Goal: Task Accomplishment & Management: Use online tool/utility

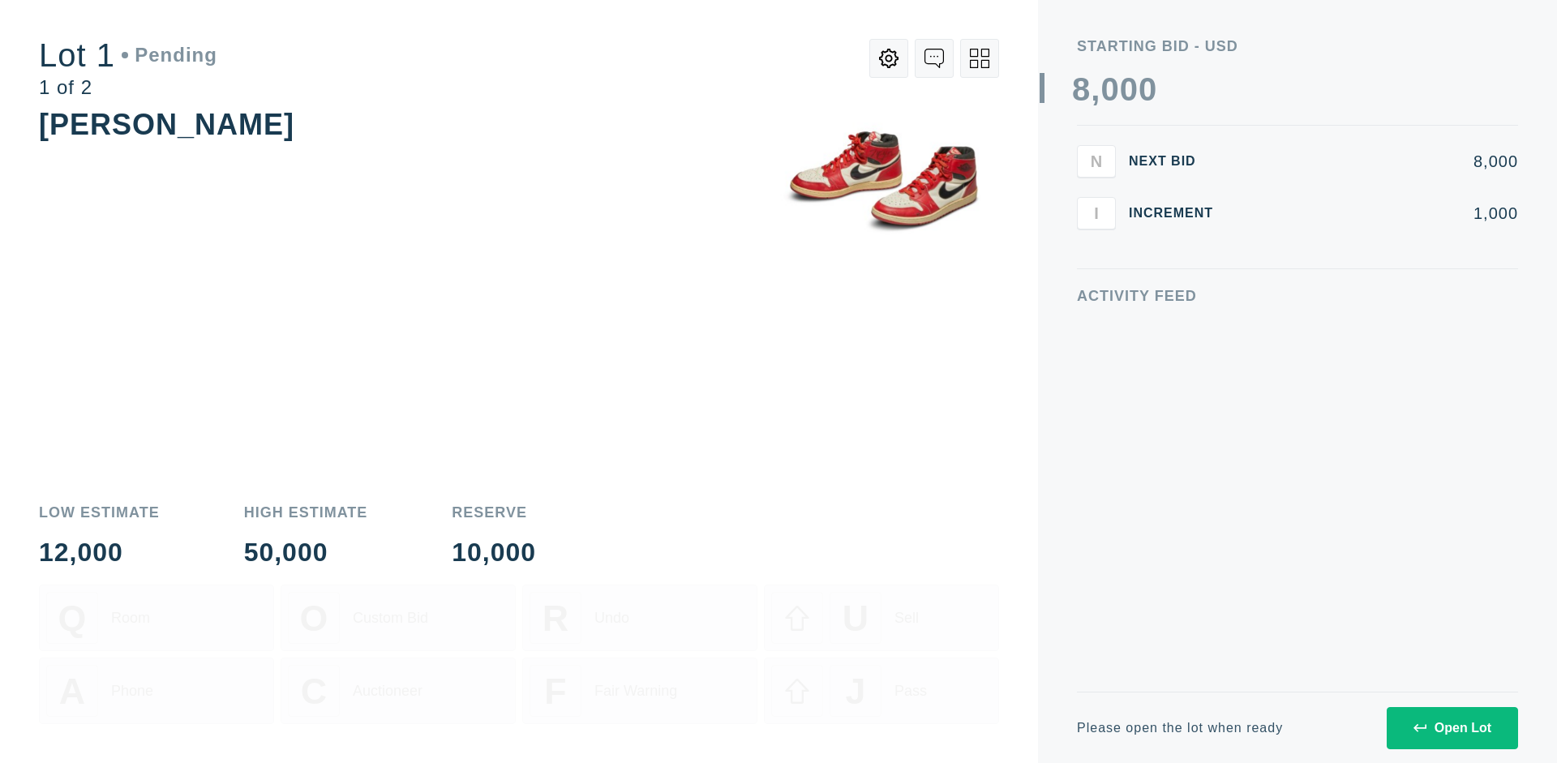
click at [1451, 727] on div "Open Lot" at bounding box center [1452, 728] width 78 height 15
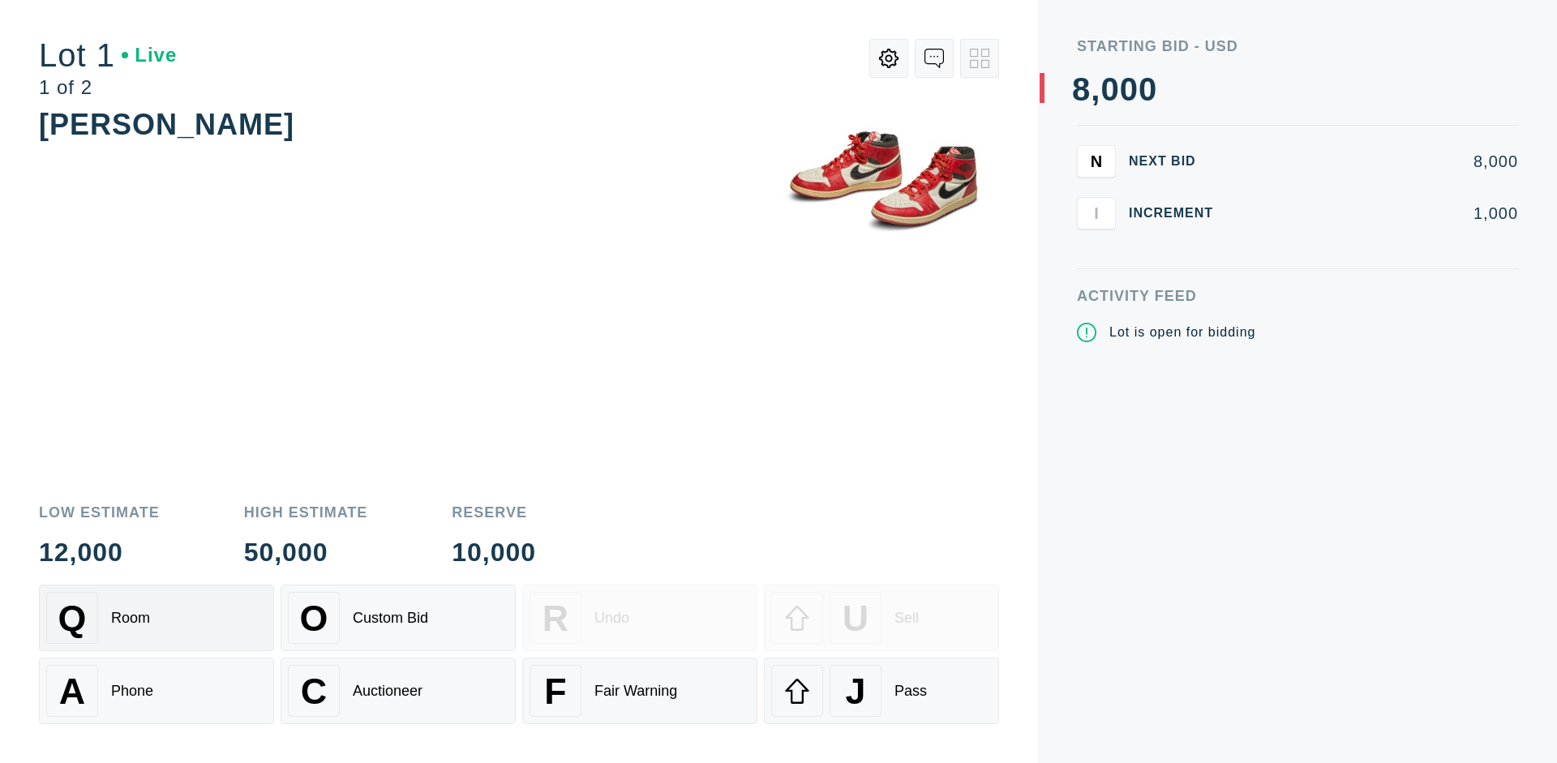
click at [156, 618] on div "Q Room" at bounding box center [156, 618] width 221 height 52
click at [881, 618] on div "U Sell" at bounding box center [881, 618] width 221 height 52
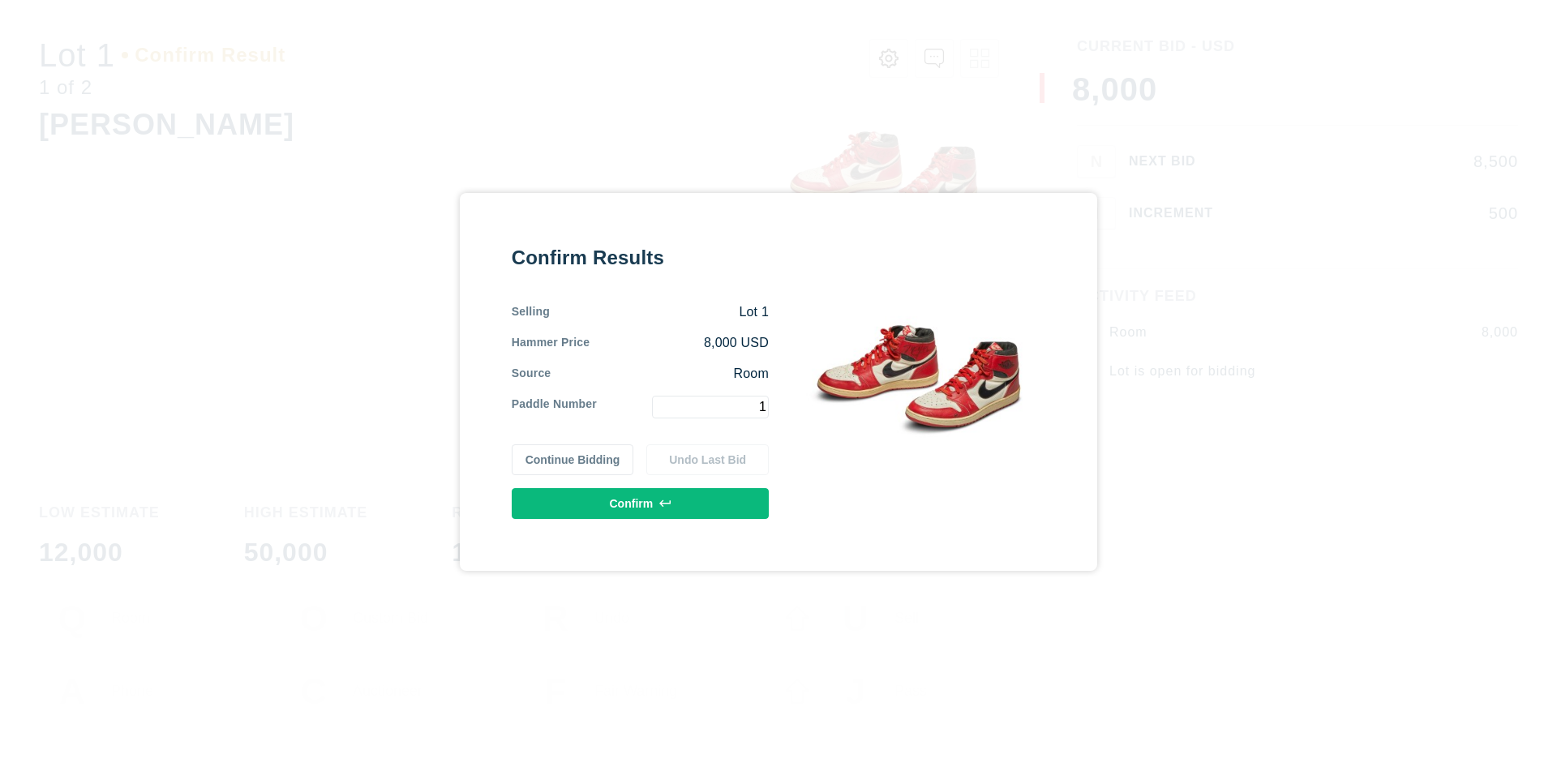
type input "1"
click at [640, 503] on button "Confirm" at bounding box center [640, 503] width 257 height 31
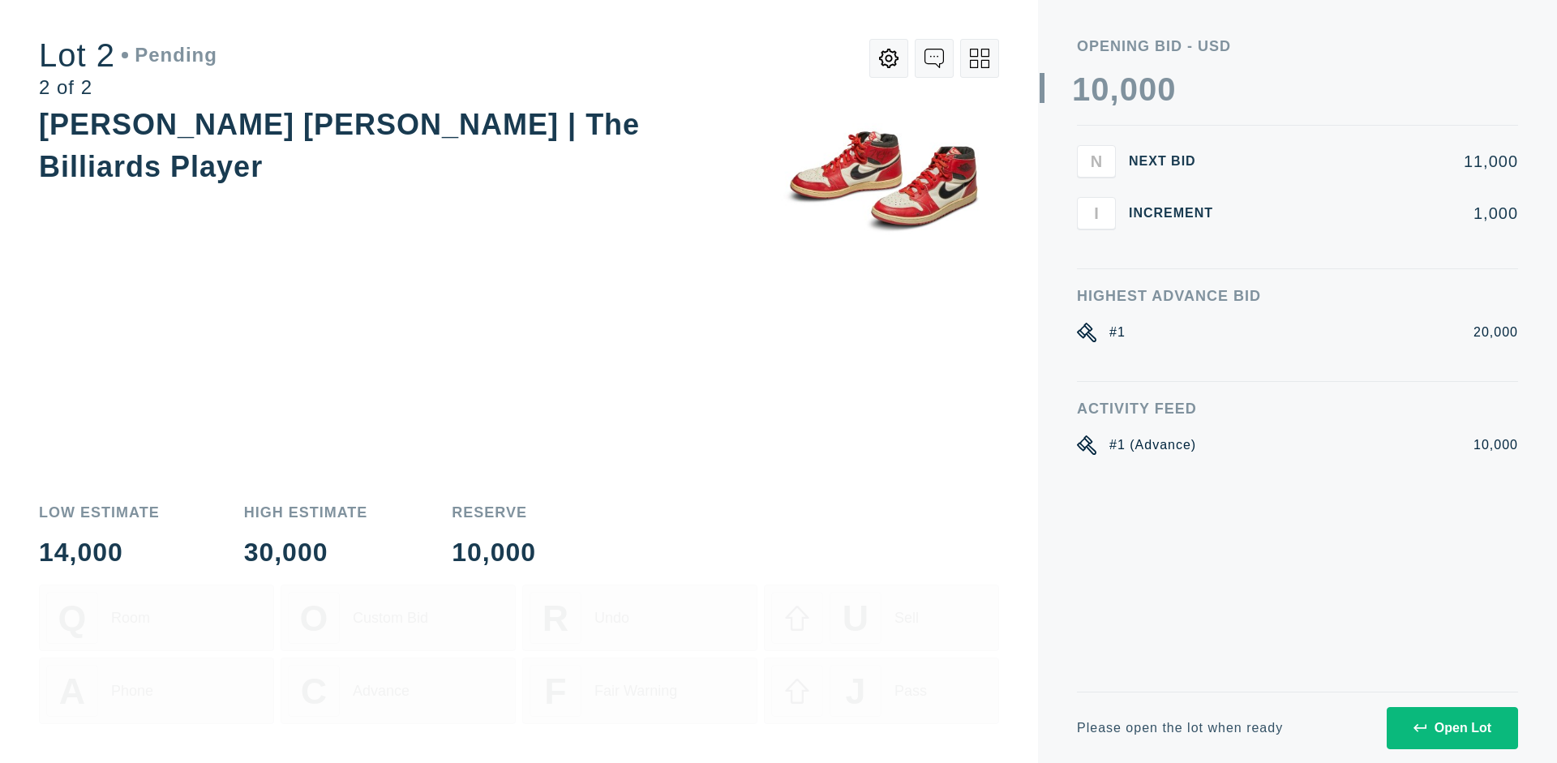
click at [1451, 727] on div "Open Lot" at bounding box center [1452, 728] width 78 height 15
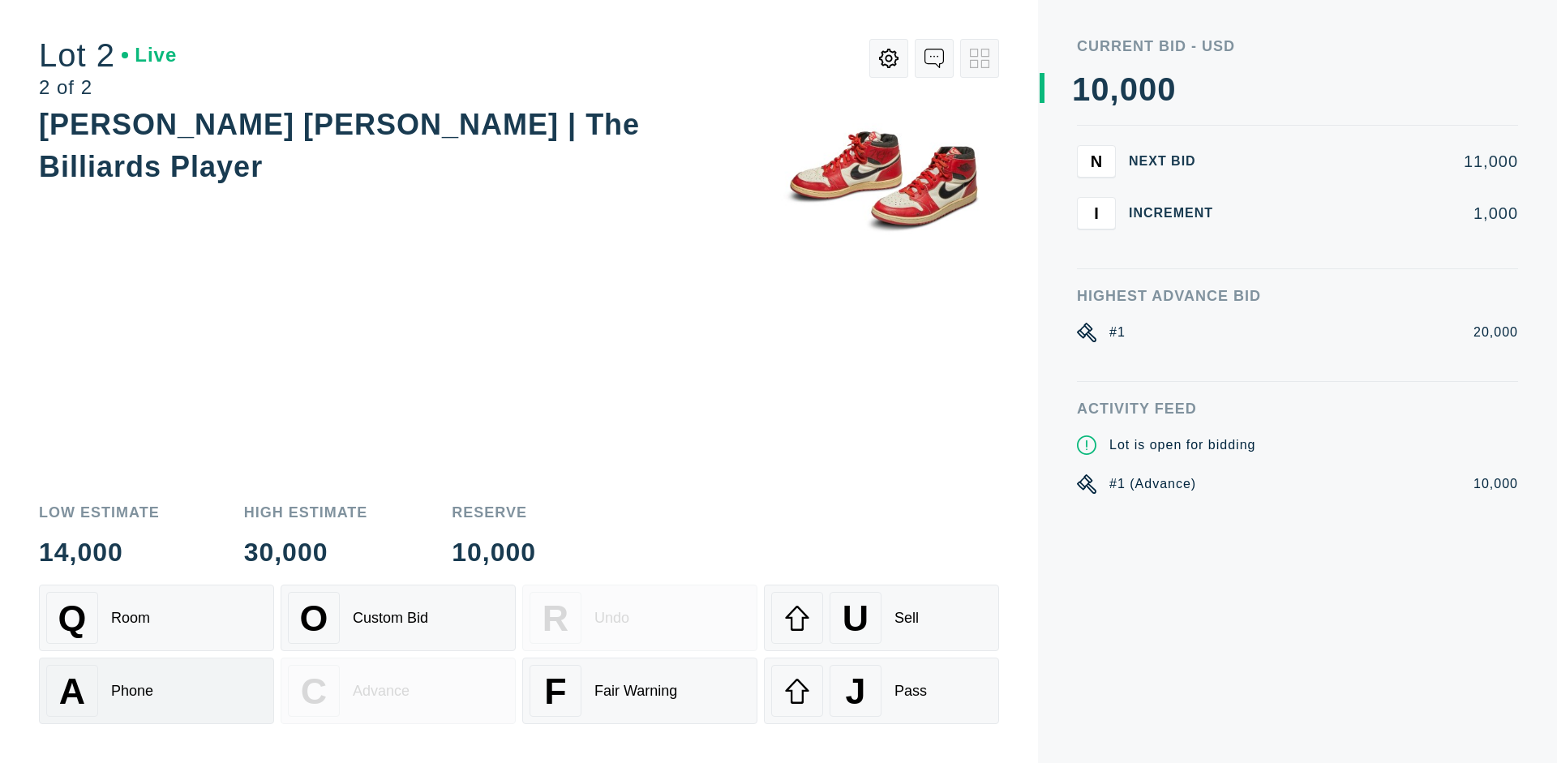
click at [156, 691] on div "A Phone" at bounding box center [156, 691] width 221 height 52
